Goal: Information Seeking & Learning: Learn about a topic

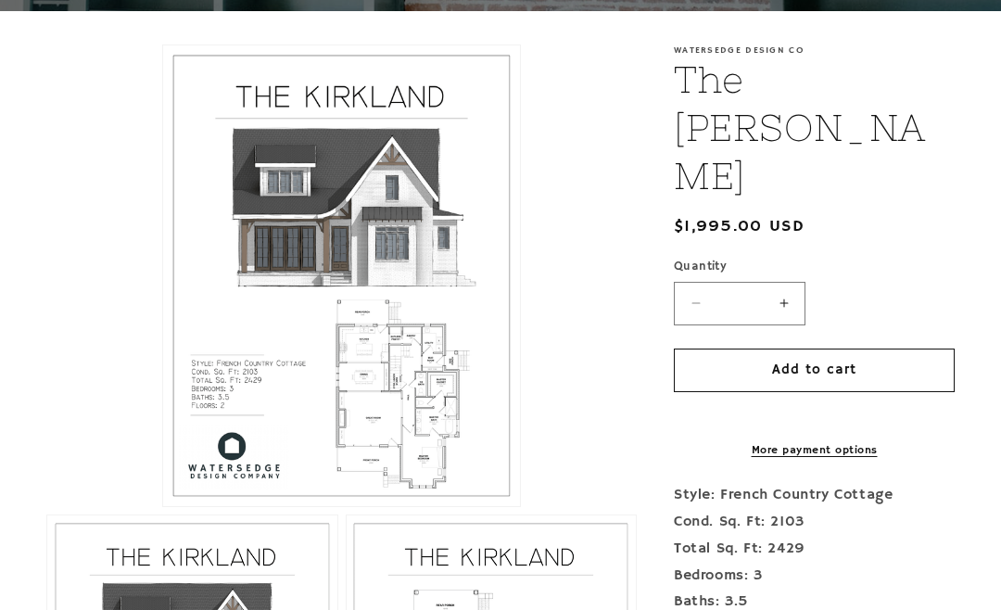
scroll to position [387, 0]
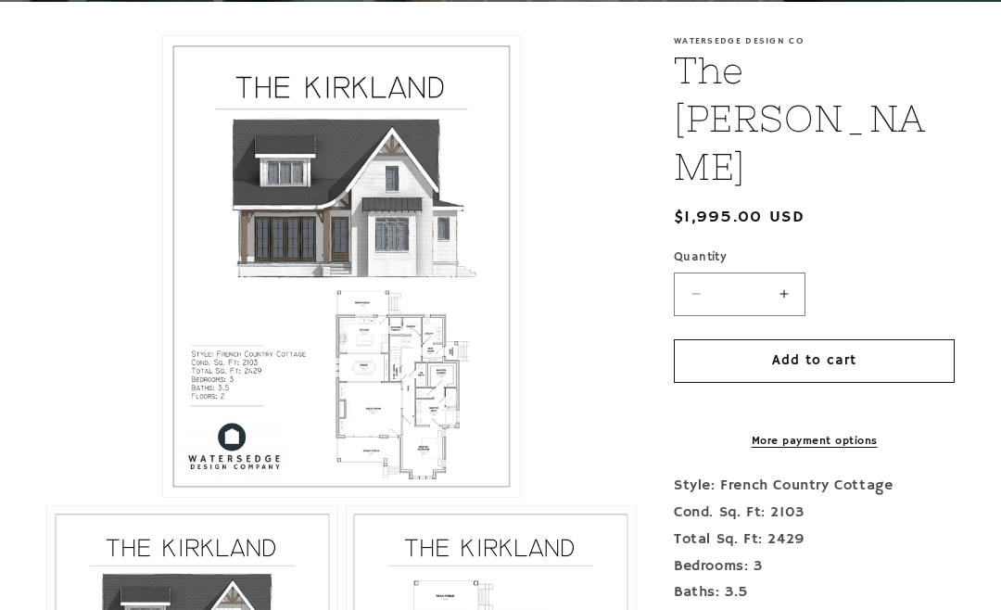
click at [163, 497] on button "Open media 1 in modal" at bounding box center [163, 497] width 0 height 0
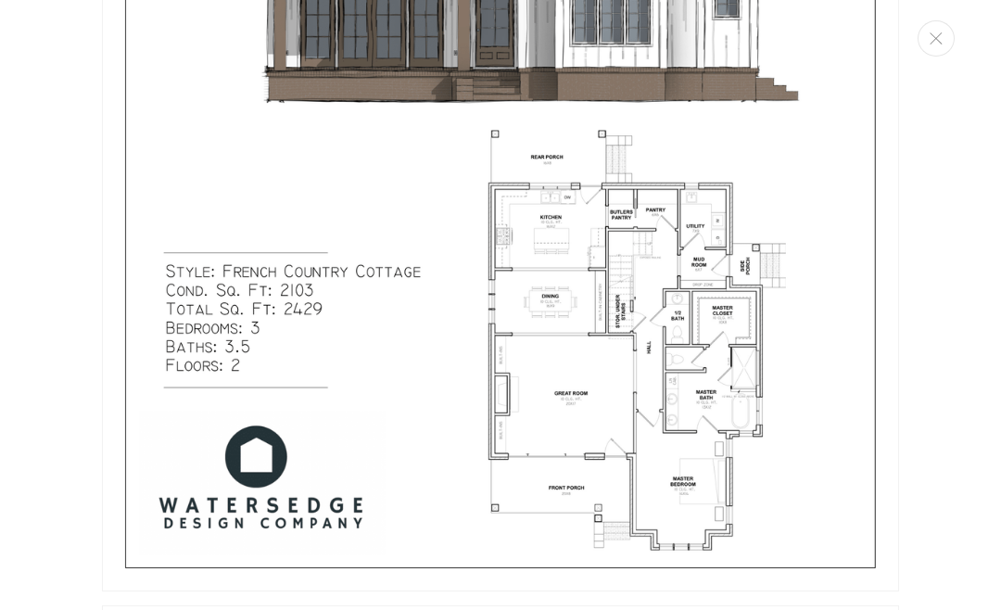
scroll to position [1504, 0]
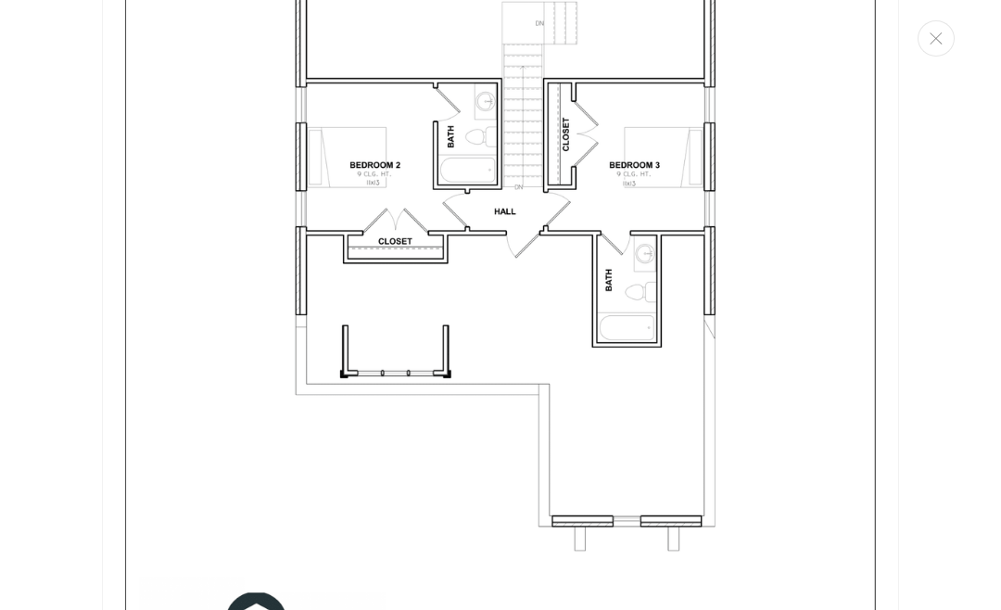
click at [949, 48] on button "Close" at bounding box center [935, 38] width 37 height 36
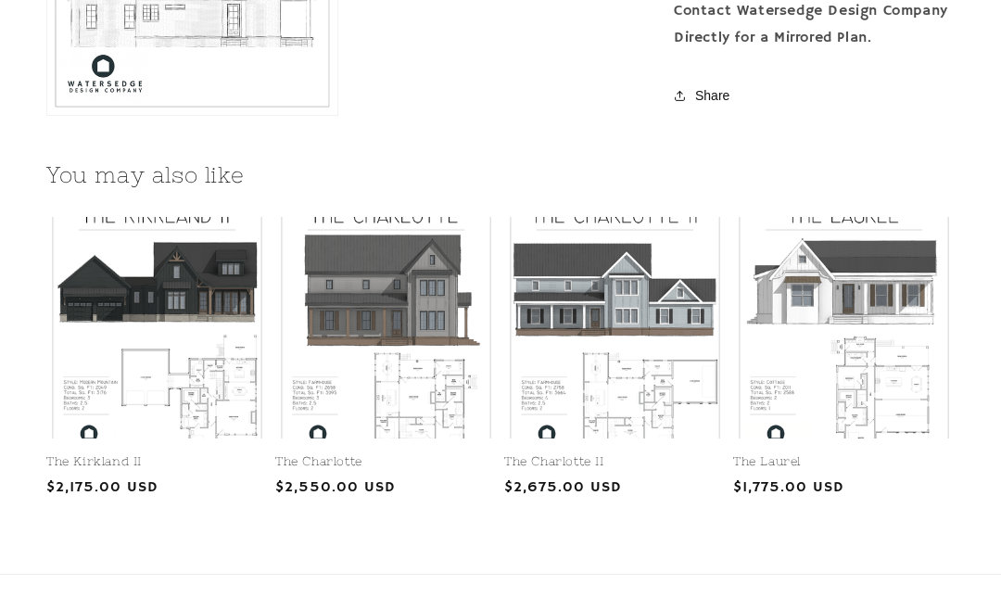
scroll to position [1943, 0]
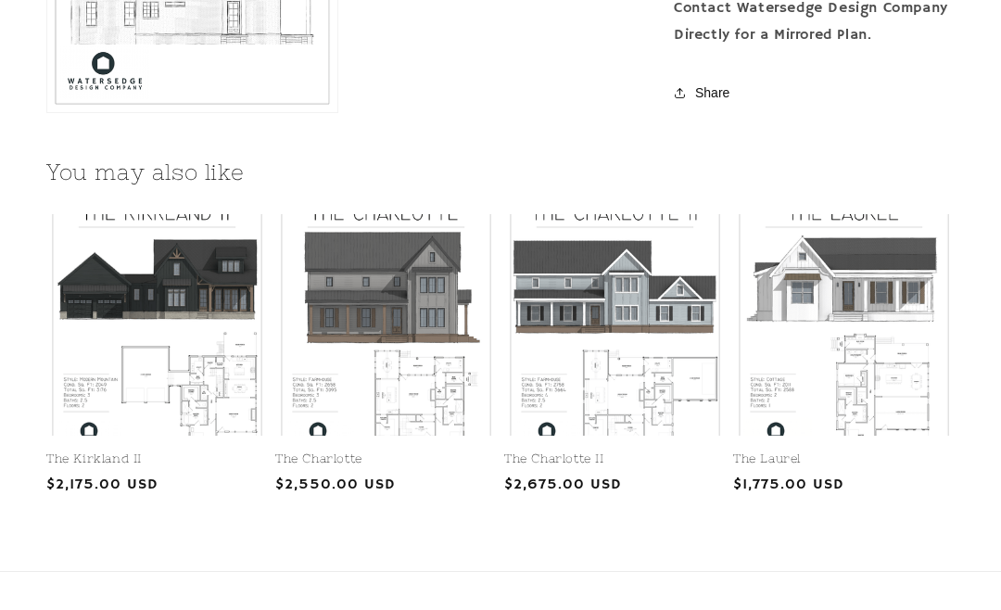
click at [837, 451] on link "The Laurel" at bounding box center [843, 459] width 221 height 16
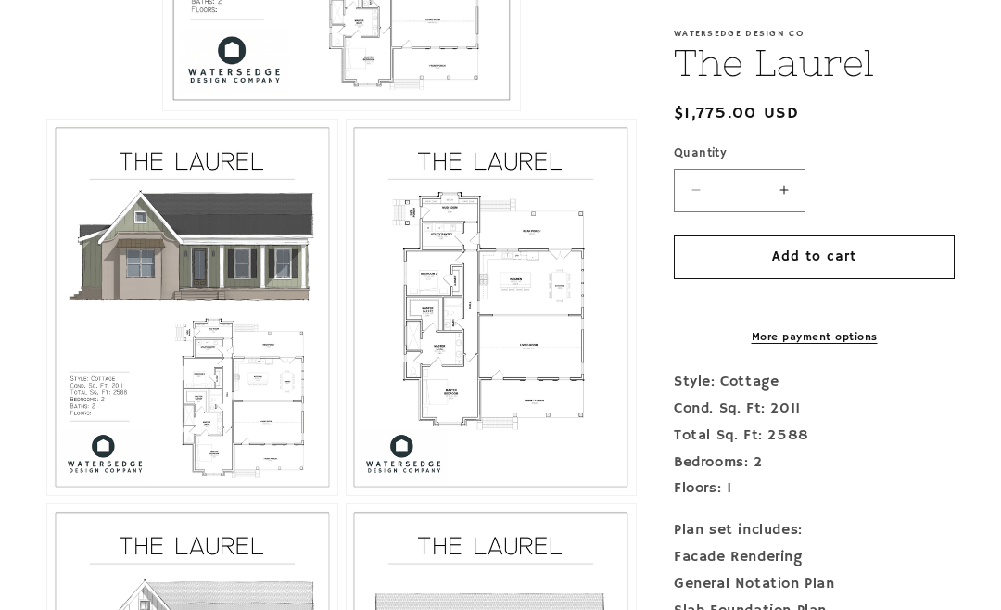
scroll to position [807, 0]
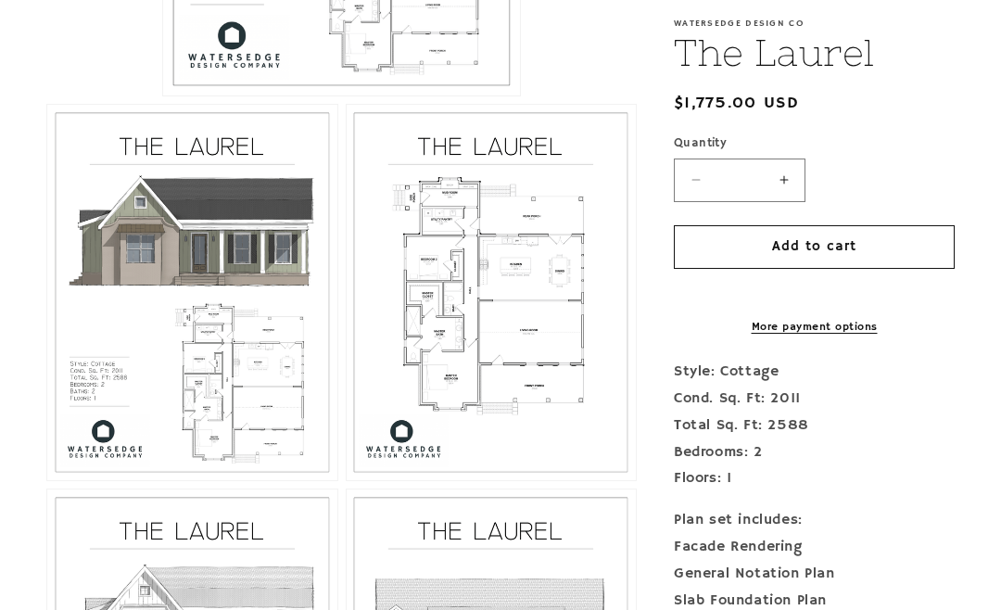
click at [346, 480] on button "Open media 3 in modal" at bounding box center [346, 480] width 0 height 0
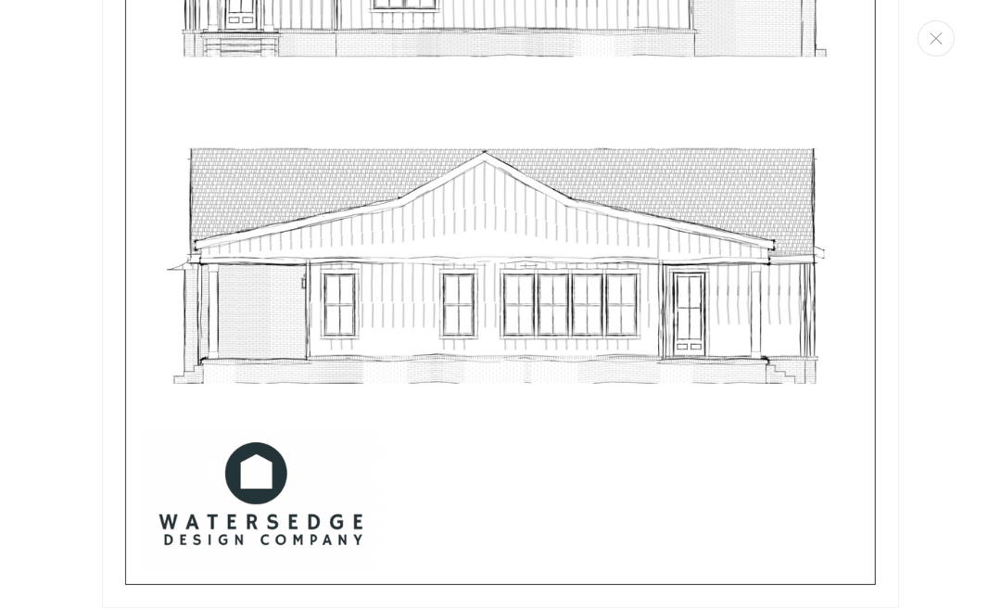
scroll to position [4631, 0]
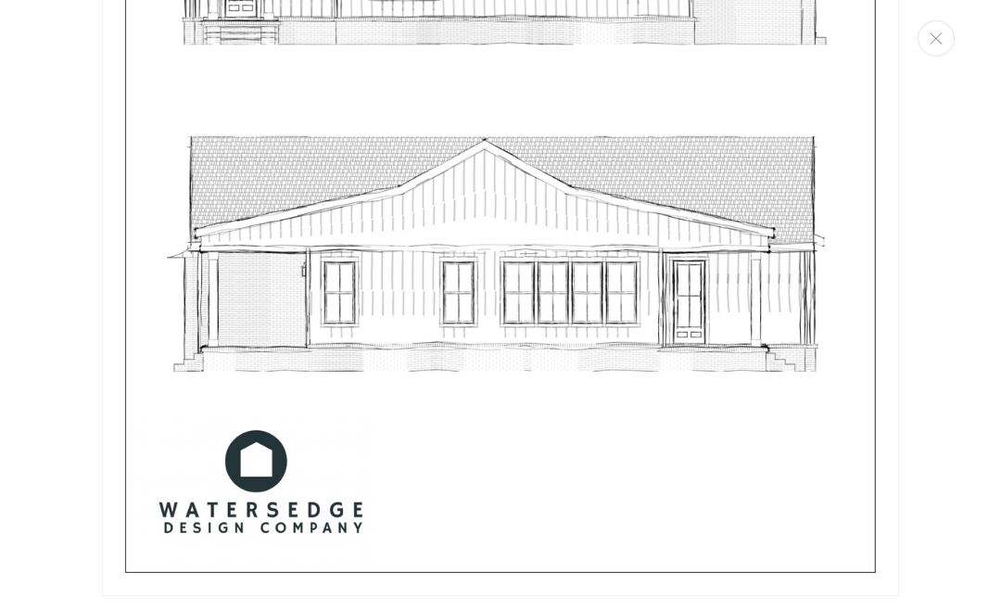
click at [936, 34] on icon "Close" at bounding box center [935, 38] width 13 height 12
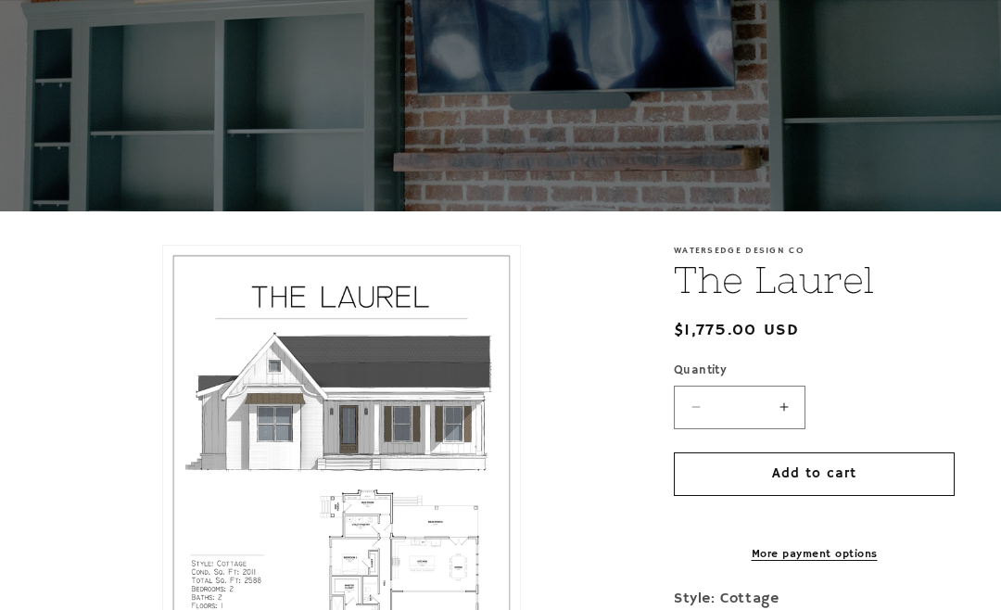
scroll to position [0, 0]
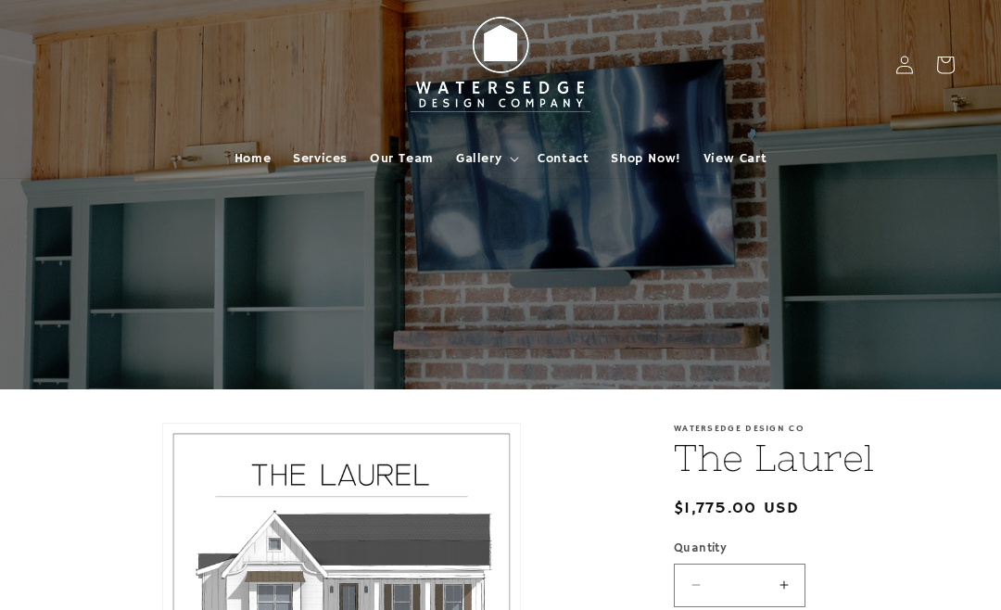
click at [483, 161] on span "Gallery" at bounding box center [478, 158] width 45 height 17
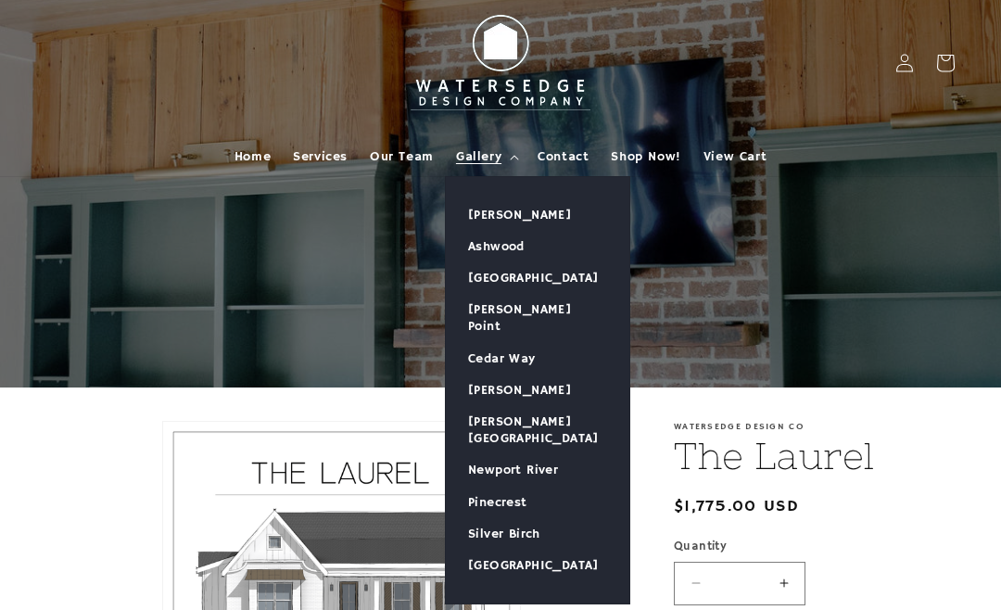
scroll to position [2, 0]
click at [655, 158] on span "Shop Now!" at bounding box center [645, 156] width 69 height 17
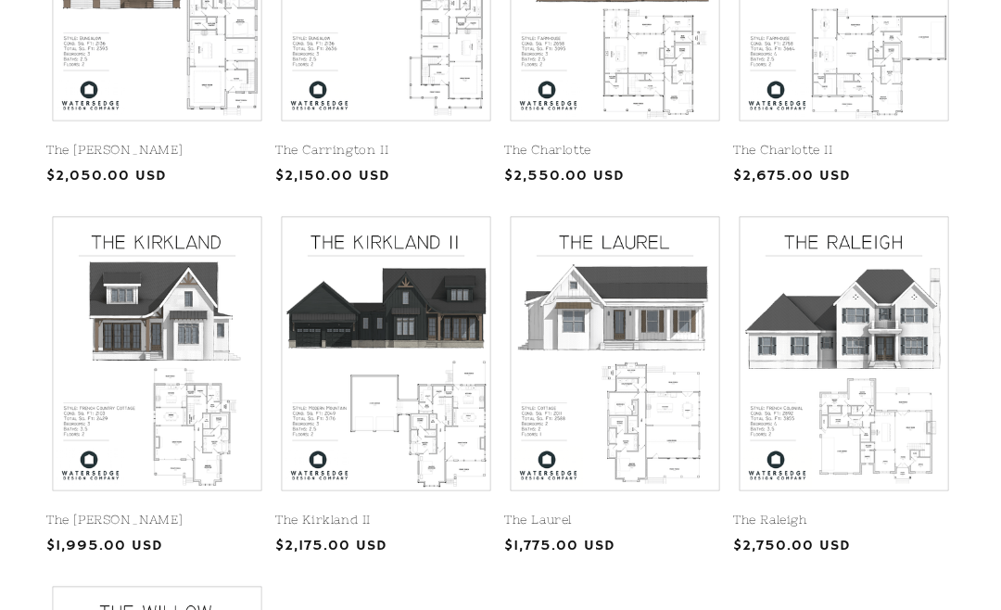
scroll to position [645, 0]
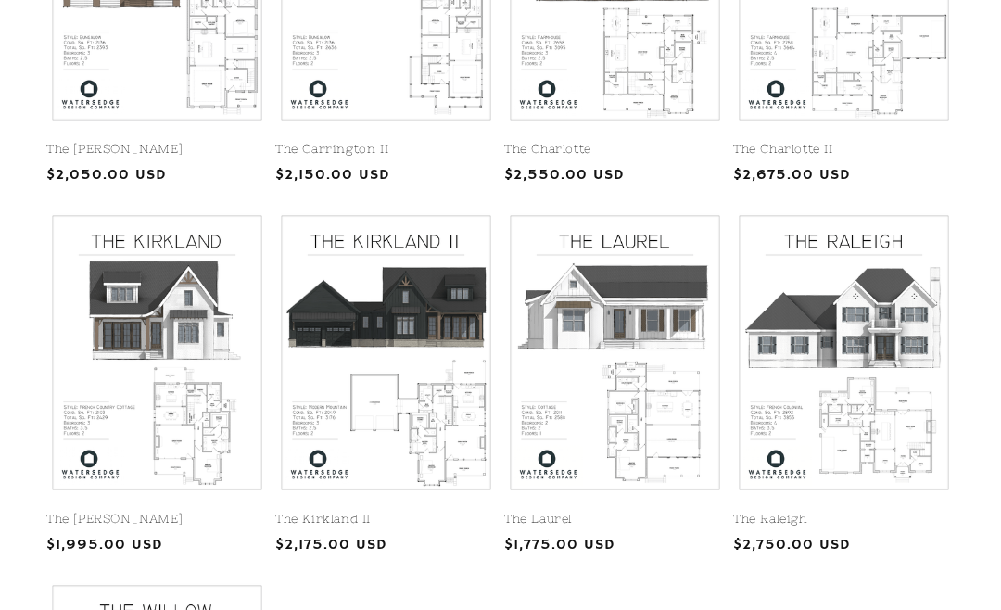
click at [427, 511] on link "The Kirkland II" at bounding box center [385, 519] width 221 height 16
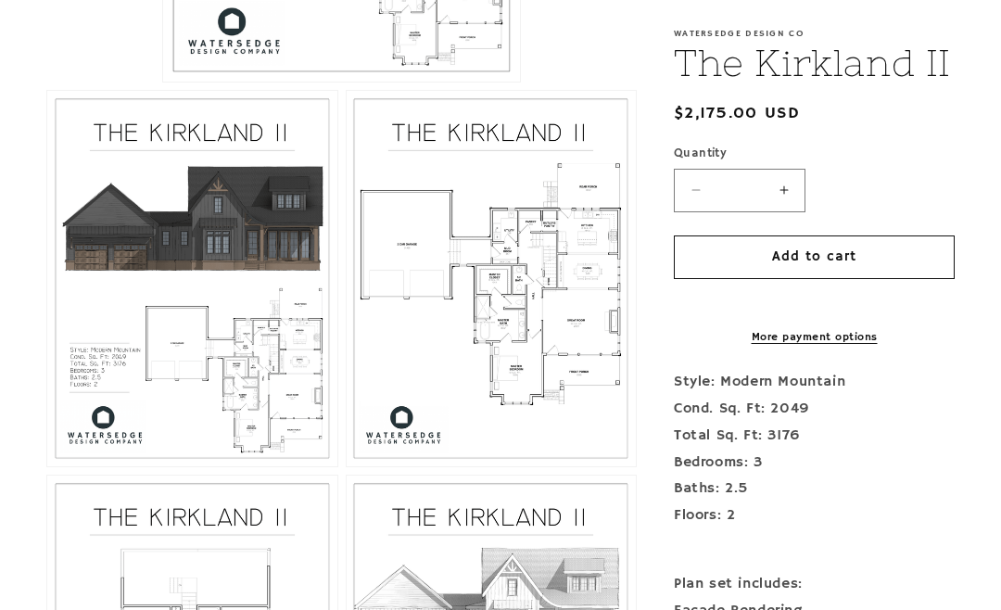
scroll to position [821, 0]
click at [346, 466] on button "Open media 3 in modal" at bounding box center [346, 466] width 0 height 0
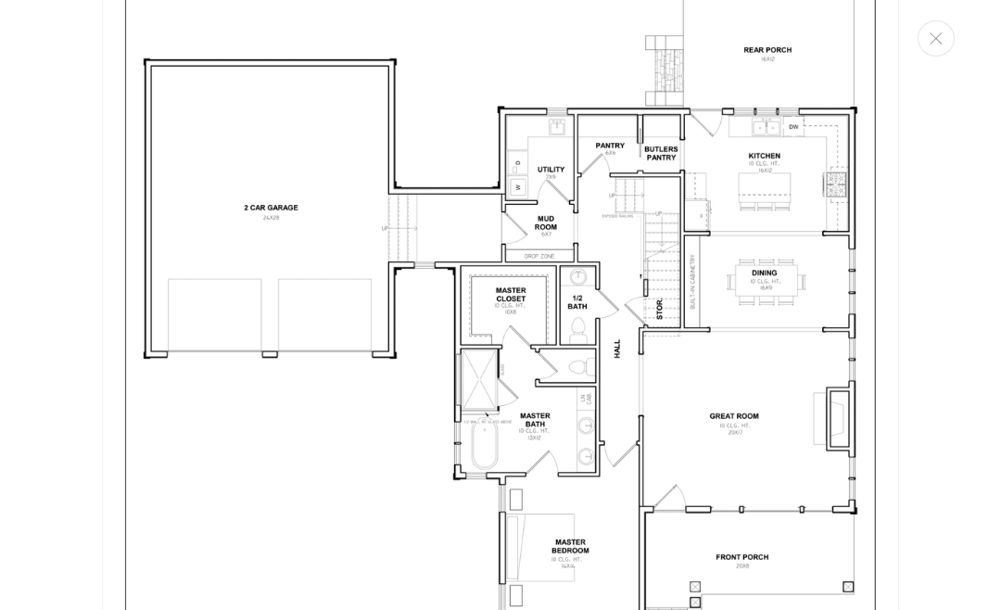
scroll to position [2323, 0]
click at [938, 48] on button "Close" at bounding box center [935, 38] width 37 height 36
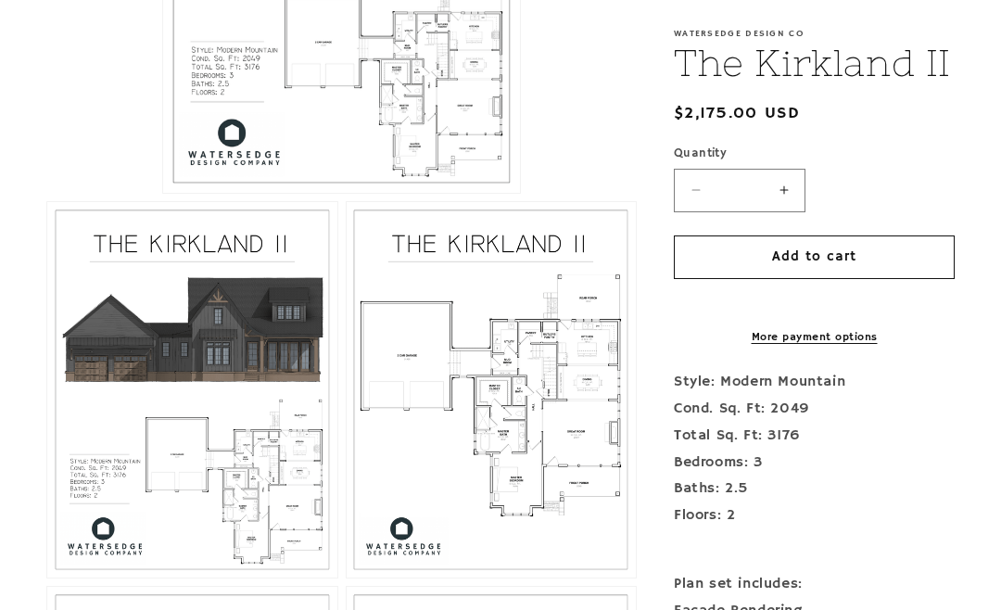
scroll to position [711, 0]
click at [346, 576] on button "Open media 3 in modal" at bounding box center [346, 576] width 0 height 0
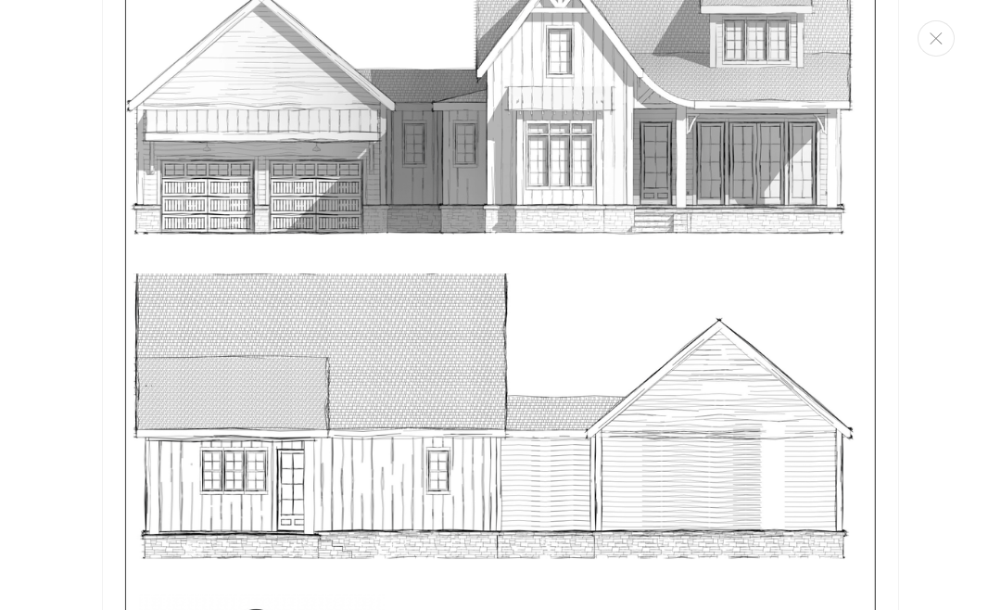
scroll to position [4455, 0]
